Goal: Information Seeking & Learning: Learn about a topic

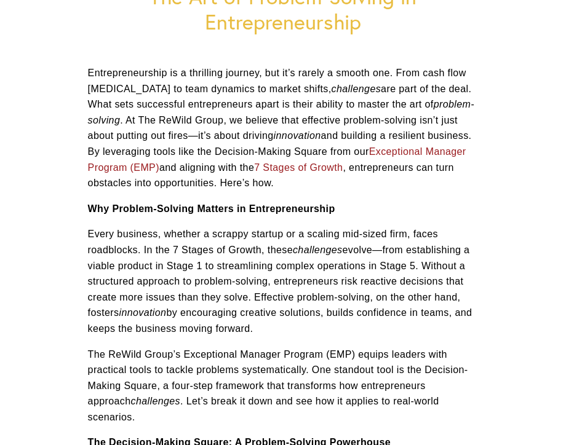
scroll to position [143, 0]
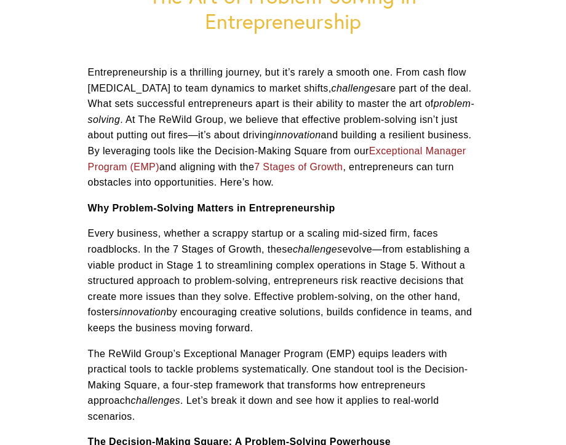
drag, startPoint x: 424, startPoint y: 266, endPoint x: 339, endPoint y: 325, distance: 103.6
click at [339, 325] on p "Every business, whether a scrappy startup or a scaling mid-sized firm, faces ro…" at bounding box center [283, 281] width 391 height 110
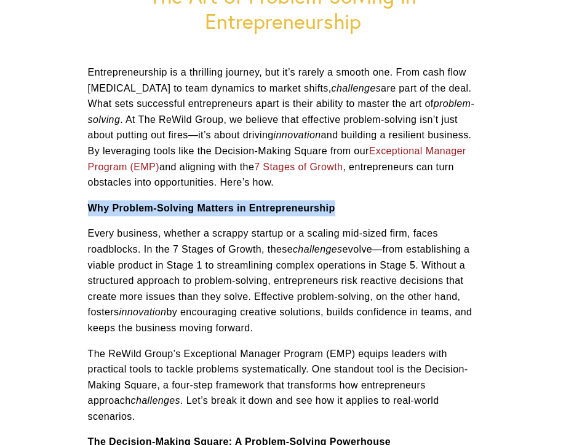
drag, startPoint x: 89, startPoint y: 205, endPoint x: 333, endPoint y: 211, distance: 244.9
click at [333, 211] on strong "Why Problem-Solving Matters in Entrepreneurship" at bounding box center [211, 208] width 247 height 10
copy strong "Why Problem-Solving Matters in Entrepreneurship"
drag, startPoint x: 423, startPoint y: 263, endPoint x: 477, endPoint y: 332, distance: 86.7
click at [477, 332] on p "Every business, whether a scrappy startup or a scaling mid-sized firm, faces ro…" at bounding box center [283, 281] width 391 height 110
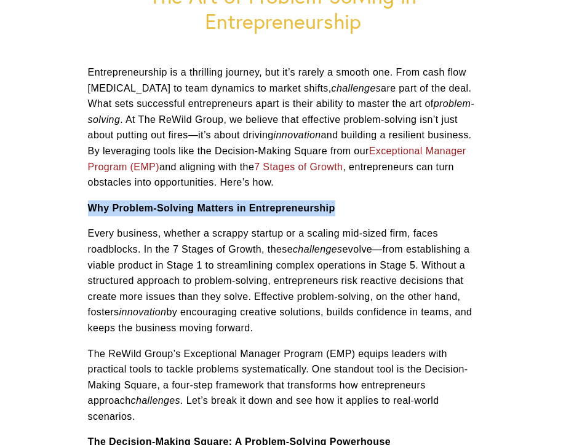
copy p "Without a structured approach to problem-solving, entrepreneurs risk reactive d…"
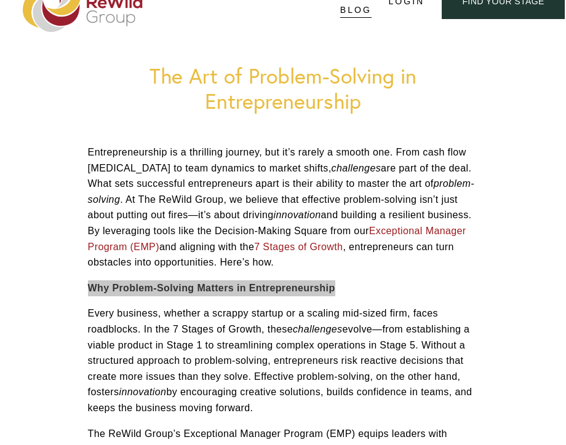
scroll to position [0, 0]
